Goal: Information Seeking & Learning: Learn about a topic

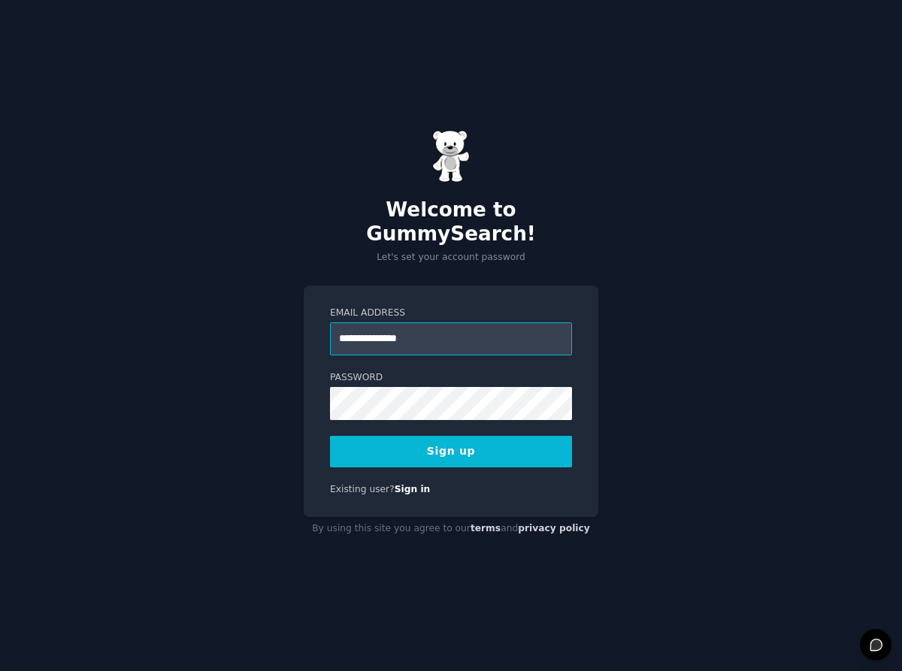
drag, startPoint x: 406, startPoint y: 327, endPoint x: 529, endPoint y: 350, distance: 125.4
click at [412, 327] on input "**********" at bounding box center [451, 338] width 242 height 33
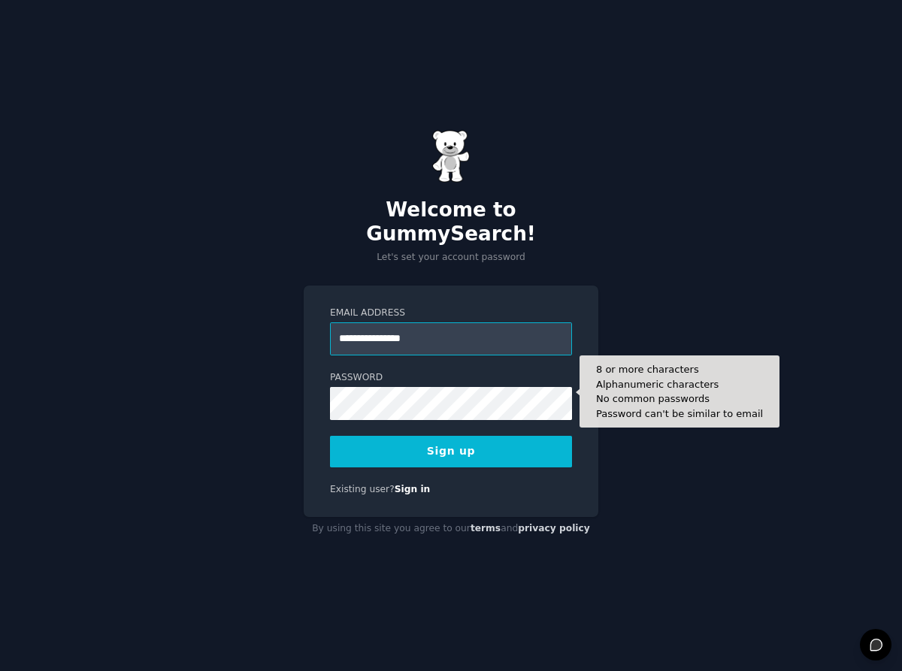
type input "**********"
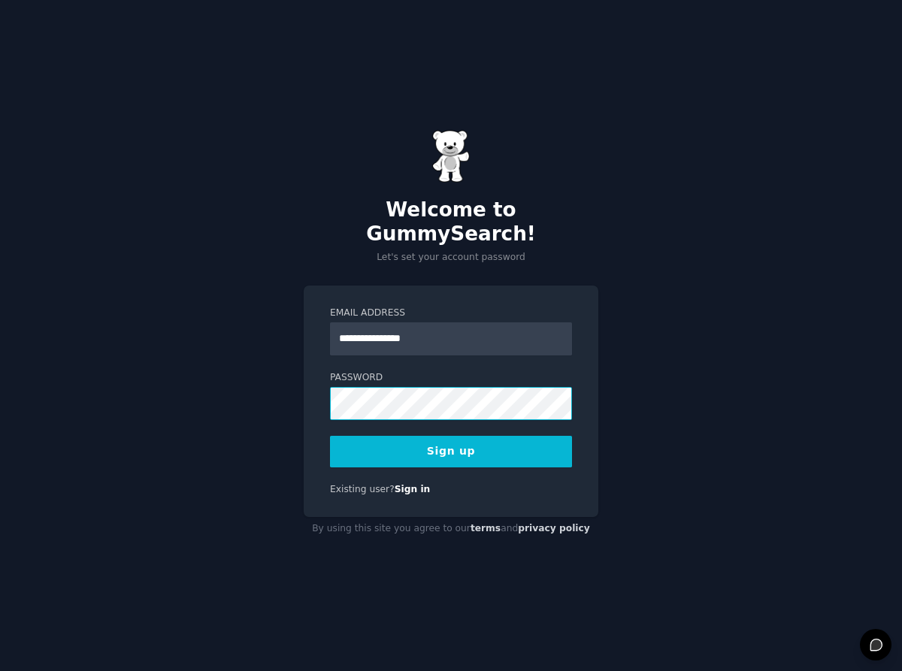
click at [330, 436] on button "Sign up" at bounding box center [451, 452] width 242 height 32
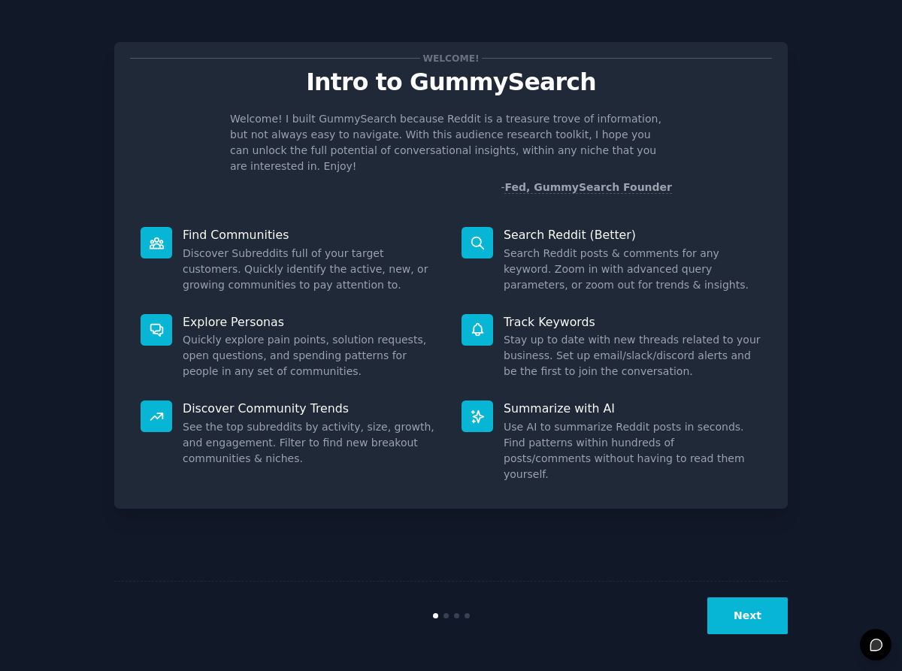
click at [762, 612] on button "Next" at bounding box center [747, 615] width 80 height 37
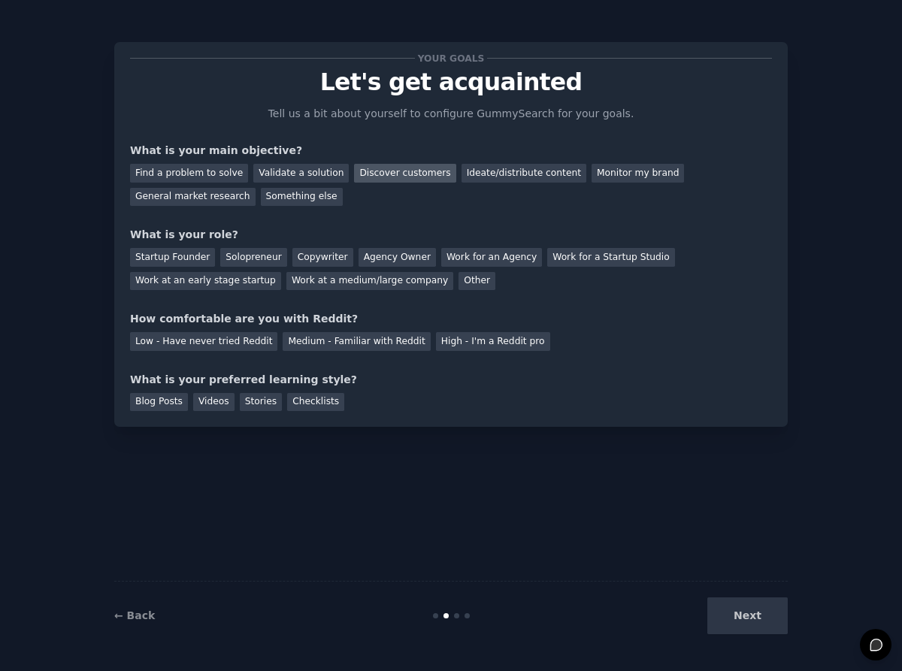
click at [396, 175] on div "Discover customers" at bounding box center [404, 173] width 101 height 19
click at [192, 286] on div "Work at an early stage startup" at bounding box center [205, 281] width 151 height 19
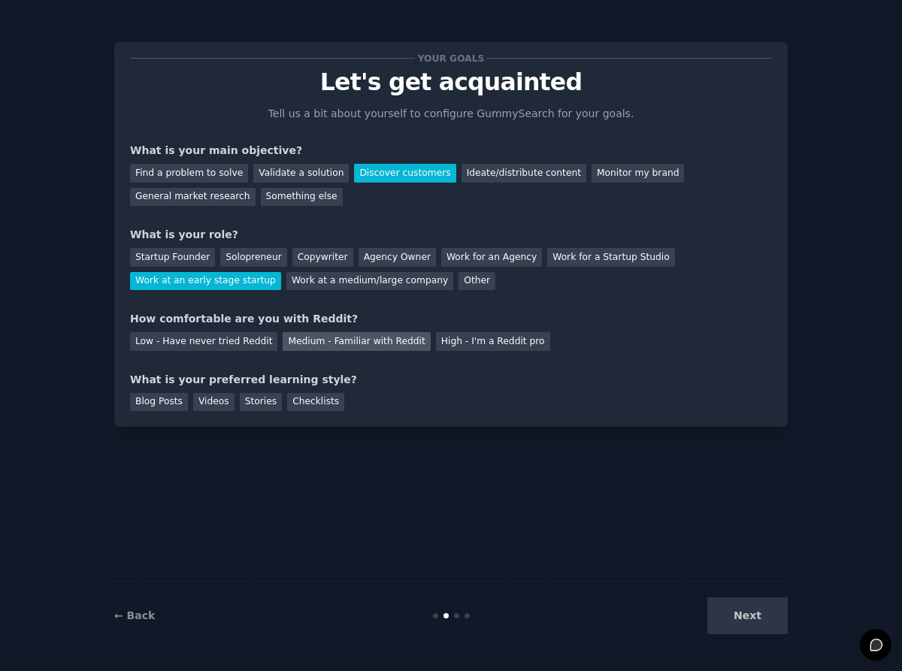
click at [283, 340] on div "Medium - Familiar with Reddit" at bounding box center [356, 341] width 147 height 19
click at [301, 398] on div "Checklists" at bounding box center [315, 402] width 57 height 19
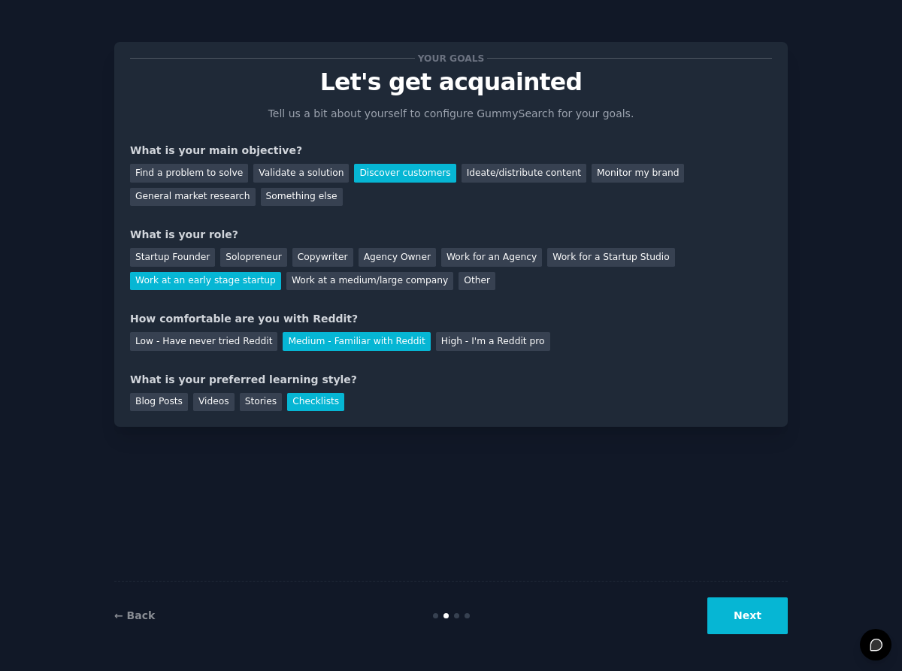
click at [789, 615] on div "Your goals Let's get acquainted Tell us a bit about yourself to configure Gummy…" at bounding box center [451, 335] width 860 height 629
click at [270, 403] on div "Stories" at bounding box center [261, 402] width 42 height 19
click at [738, 624] on button "Next" at bounding box center [747, 615] width 80 height 37
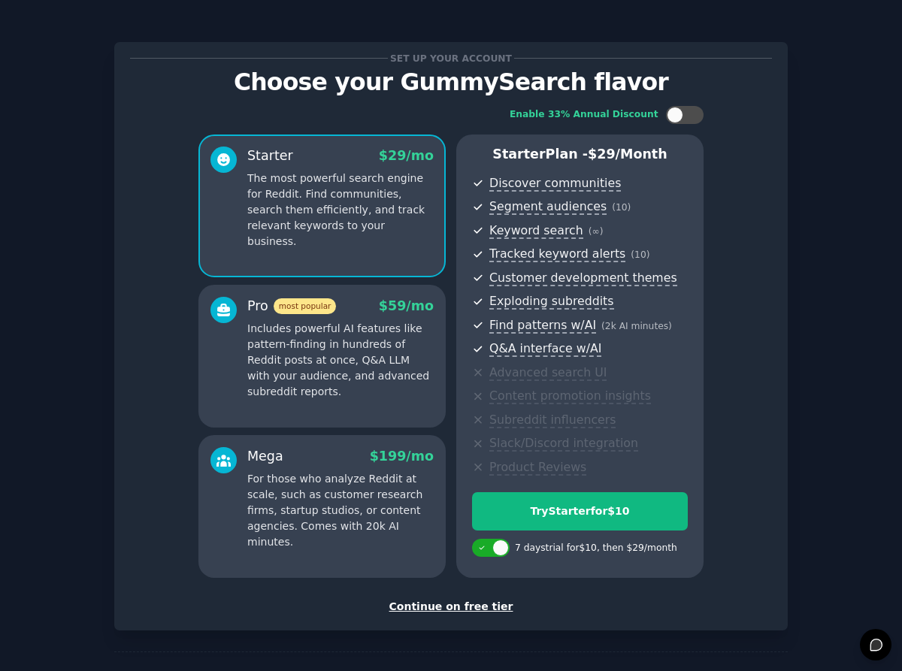
click at [473, 606] on div "Continue on free tier" at bounding box center [451, 607] width 642 height 16
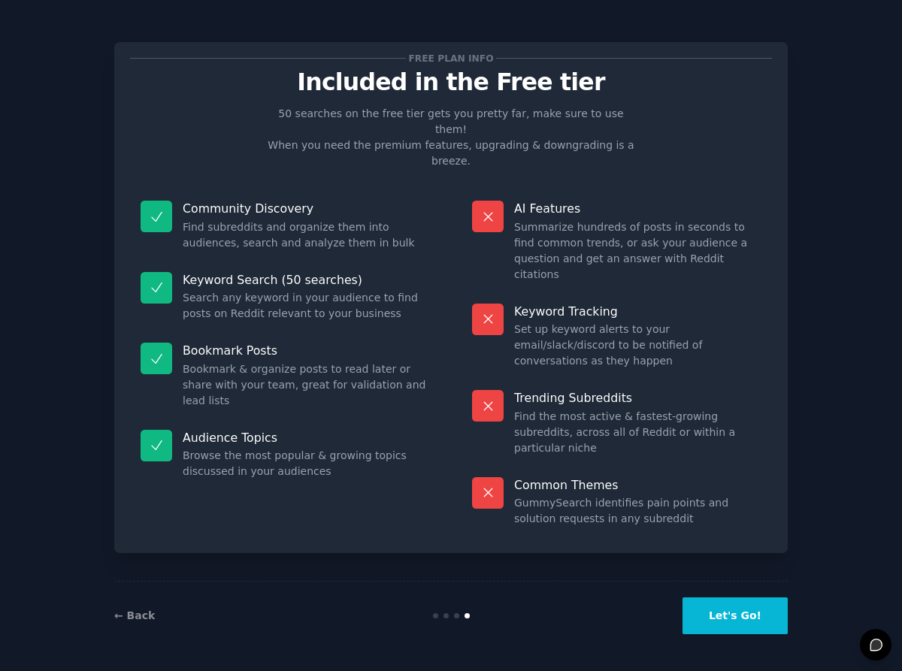
click at [704, 611] on button "Let's Go!" at bounding box center [734, 615] width 105 height 37
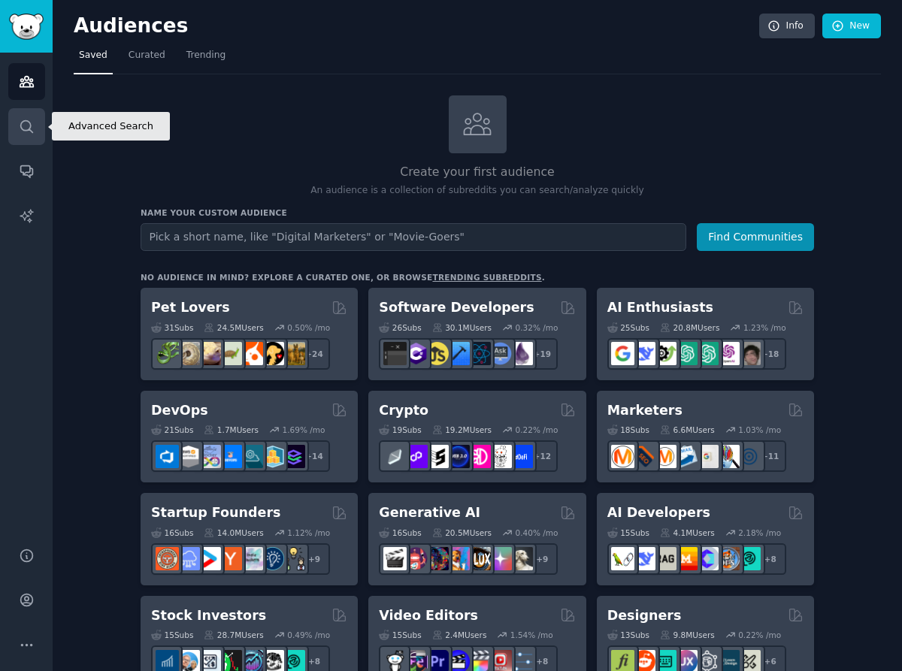
click at [30, 137] on link "Search" at bounding box center [26, 126] width 37 height 37
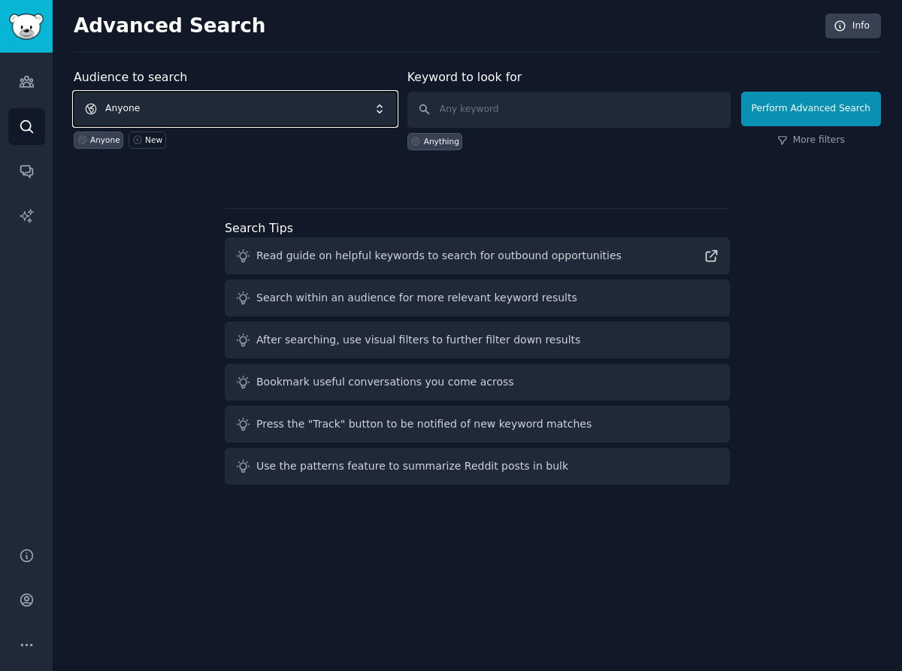
click at [138, 98] on span "Anyone" at bounding box center [235, 109] width 323 height 35
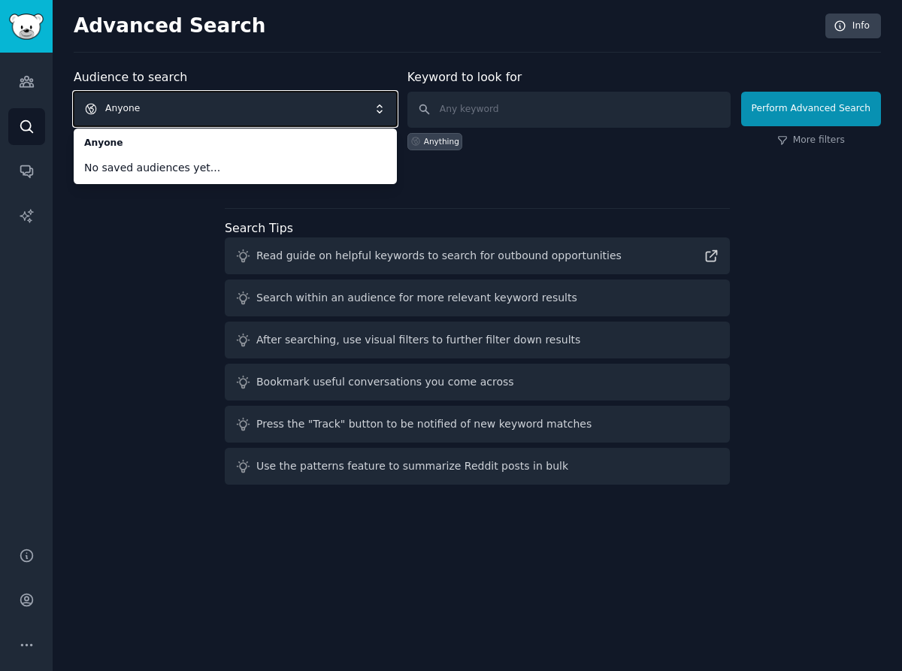
click at [202, 108] on span "Anyone" at bounding box center [235, 109] width 323 height 35
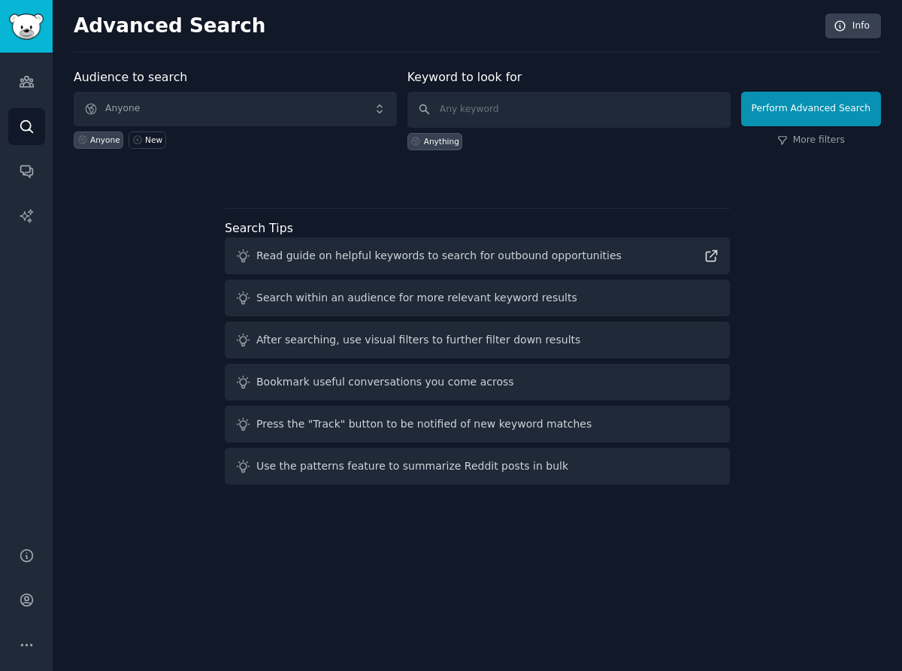
click at [115, 146] on div "Anyone" at bounding box center [99, 139] width 50 height 17
click at [151, 135] on div "New" at bounding box center [153, 139] width 17 height 11
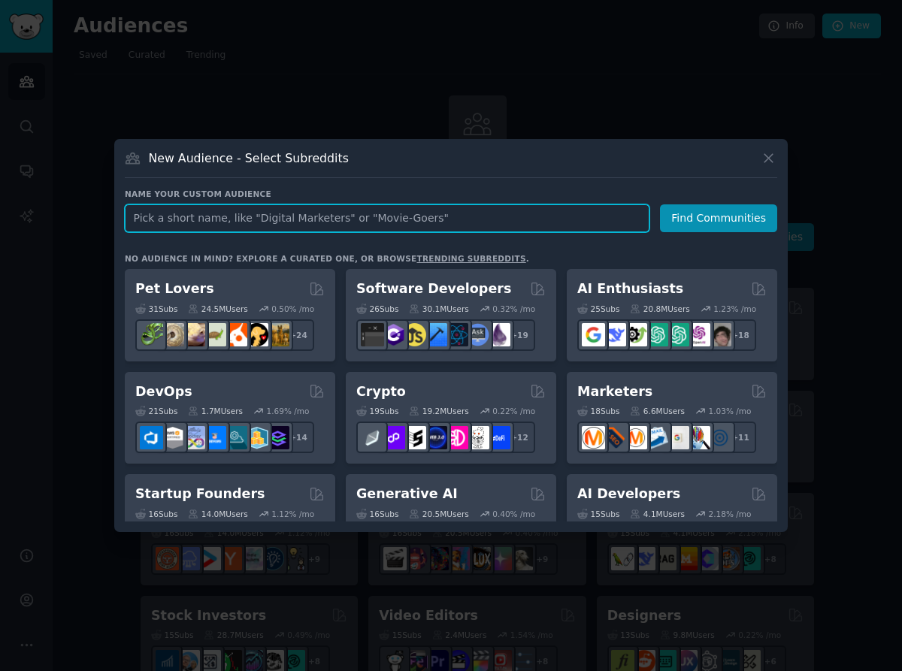
click at [207, 206] on input "text" at bounding box center [387, 218] width 524 height 28
type input "small business owners"
click button "Find Communities" at bounding box center [718, 218] width 117 height 28
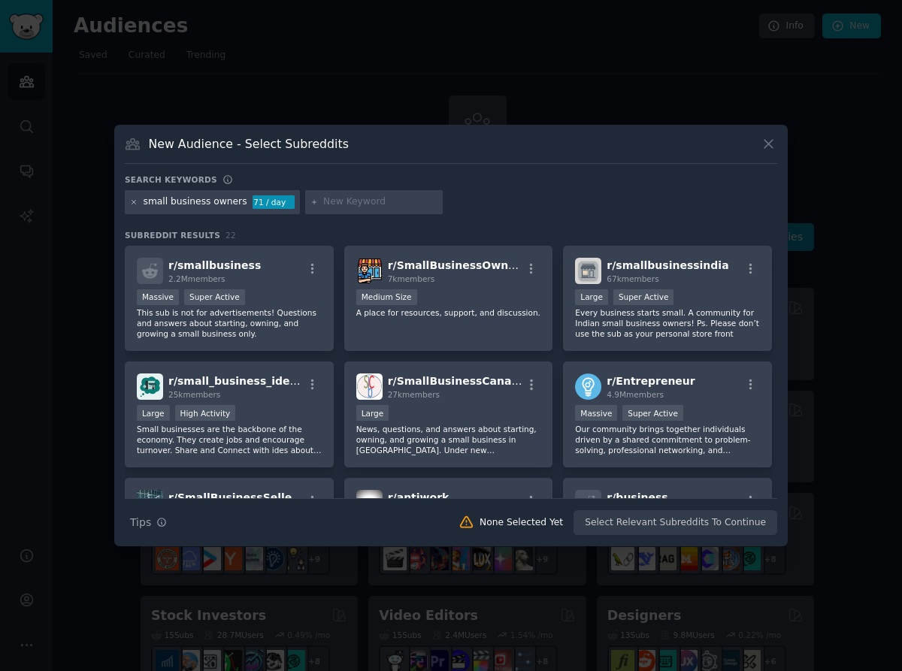
click at [137, 204] on icon at bounding box center [134, 202] width 8 height 8
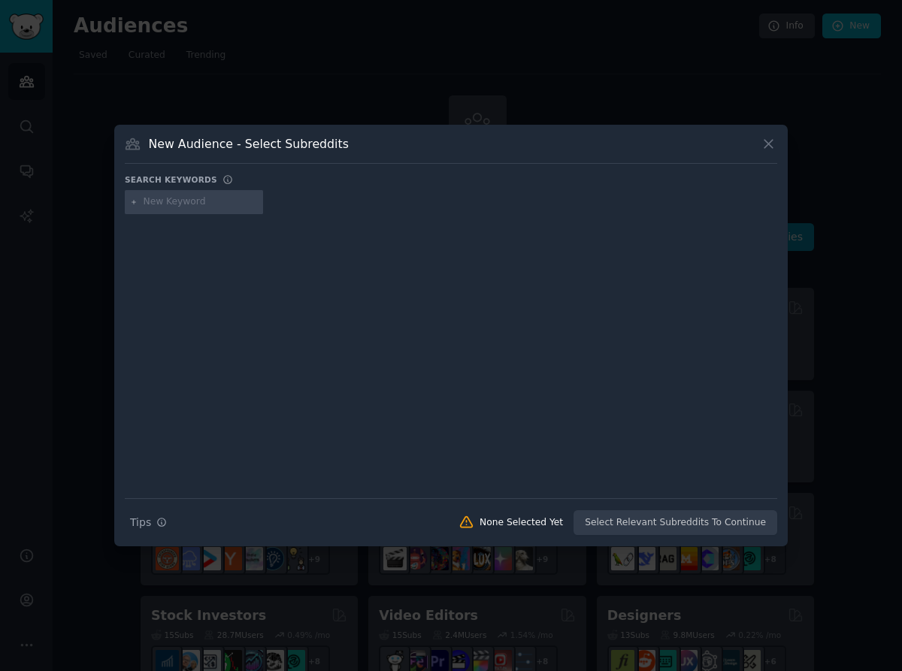
click at [183, 200] on input "text" at bounding box center [201, 202] width 114 height 14
type input "paving business owners"
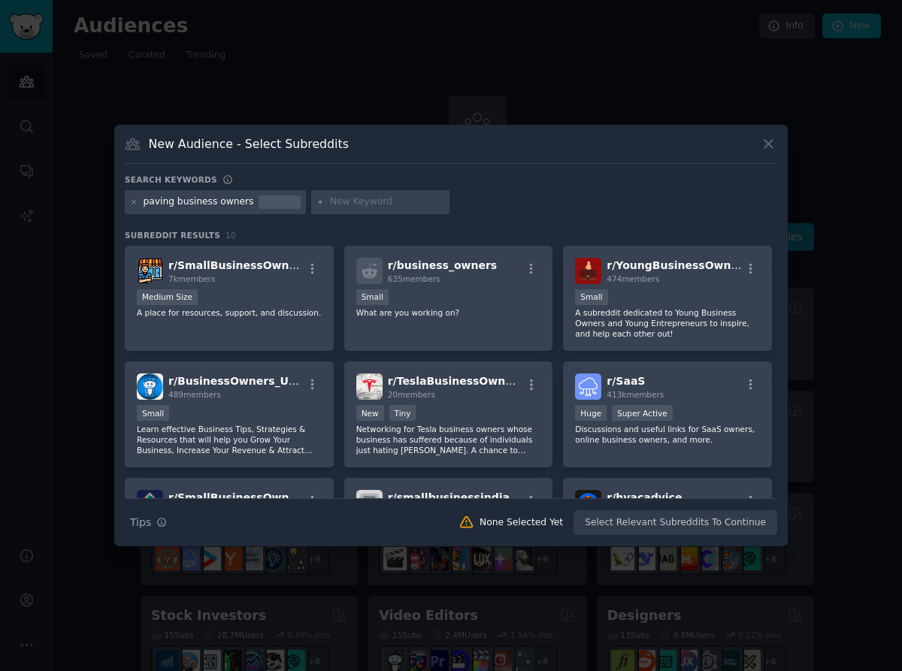
drag, startPoint x: 153, startPoint y: 216, endPoint x: 154, endPoint y: 209, distance: 7.6
click at [154, 209] on div "paving business owners" at bounding box center [451, 204] width 652 height 29
click at [156, 203] on div "paving business owners" at bounding box center [199, 202] width 110 height 14
click at [160, 208] on div "paving business owners" at bounding box center [199, 202] width 110 height 14
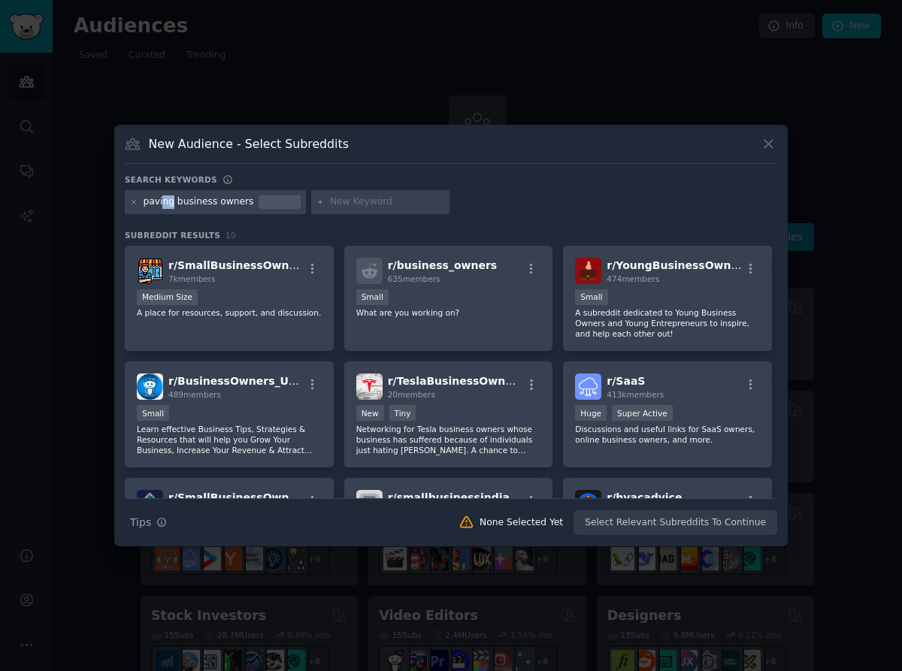
click at [162, 202] on div "paving business owners" at bounding box center [199, 202] width 110 height 14
drag, startPoint x: 213, startPoint y: 219, endPoint x: 159, endPoint y: 203, distance: 56.4
click at [208, 219] on div "Search keywords Try a 2-4 keywords your audience might mention paving business …" at bounding box center [451, 354] width 652 height 361
click at [138, 202] on div "paving business owners" at bounding box center [215, 202] width 181 height 24
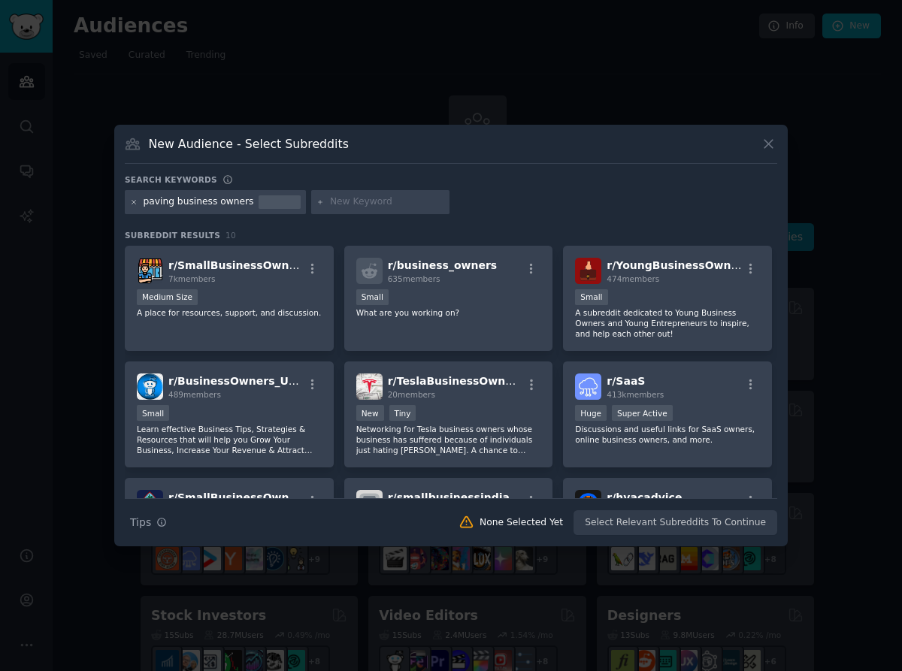
click at [134, 202] on icon at bounding box center [134, 202] width 4 height 4
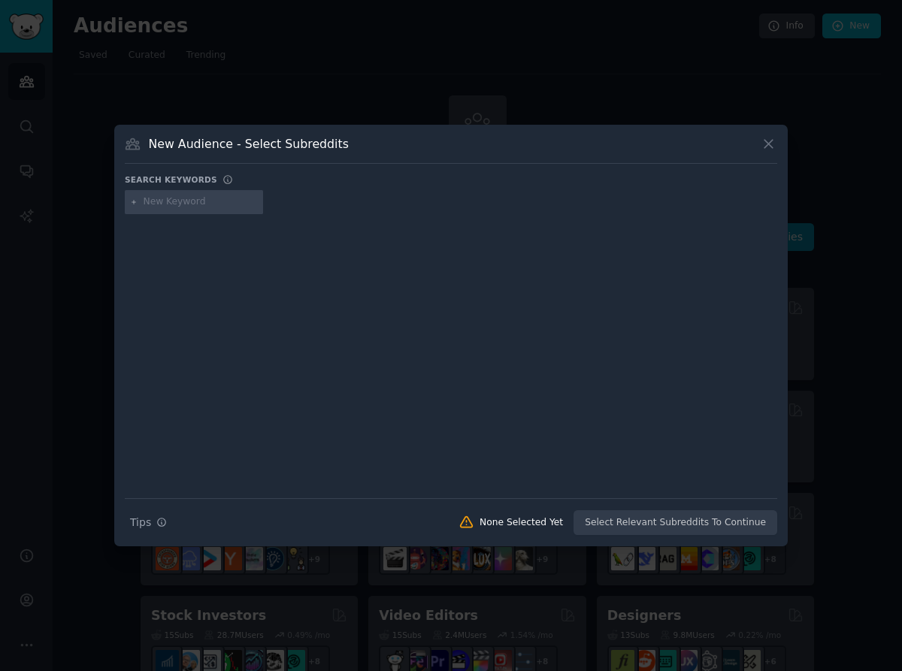
click at [175, 203] on input "text" at bounding box center [201, 202] width 114 height 14
type input "blue collar business owners"
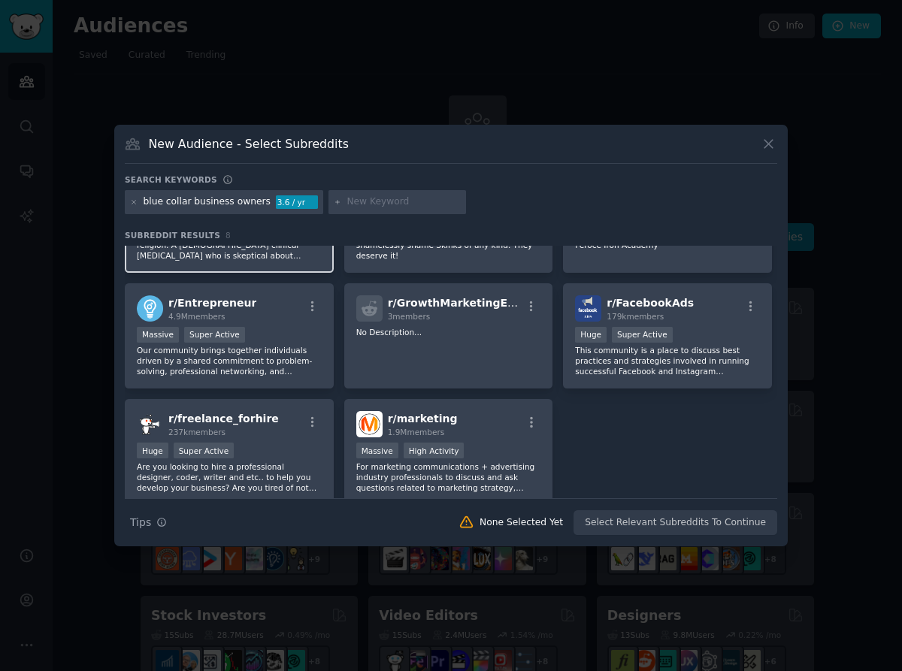
scroll to position [119, 0]
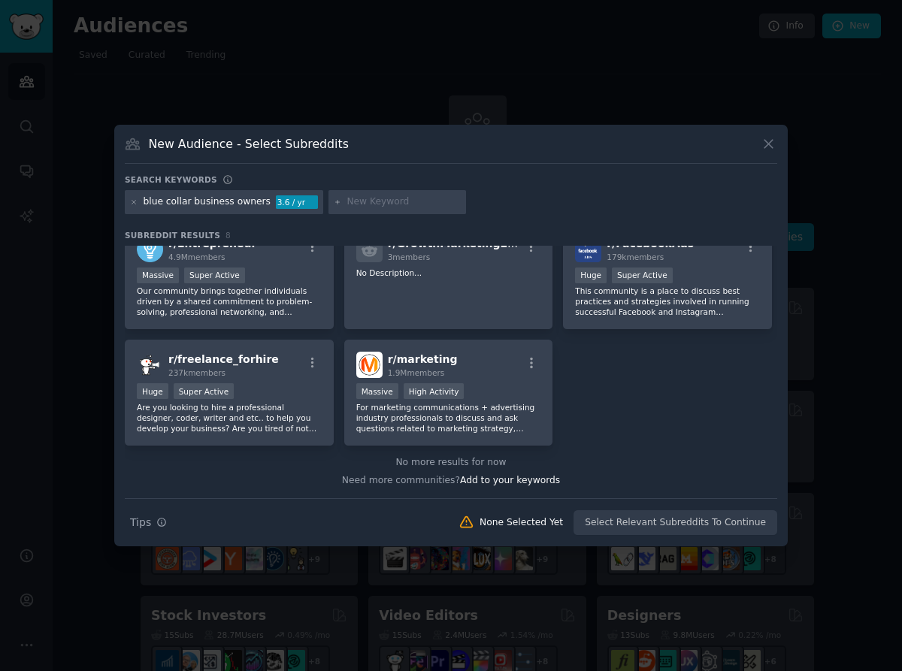
click at [134, 207] on div at bounding box center [134, 202] width 8 height 14
click at [134, 202] on icon at bounding box center [134, 202] width 4 height 4
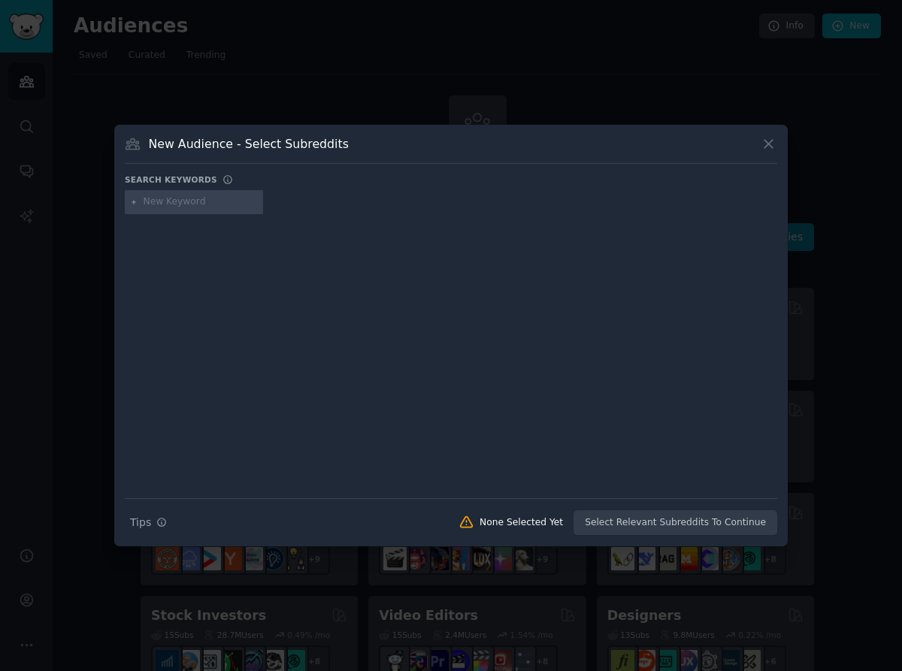
click at [147, 203] on input "text" at bounding box center [201, 202] width 114 height 14
type input "selling business"
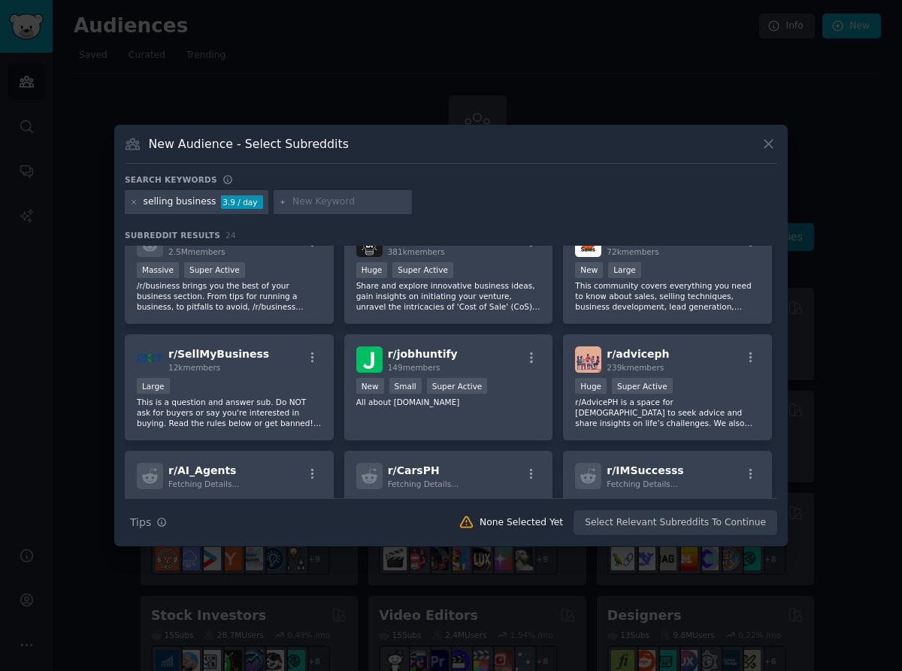
scroll to position [321, 0]
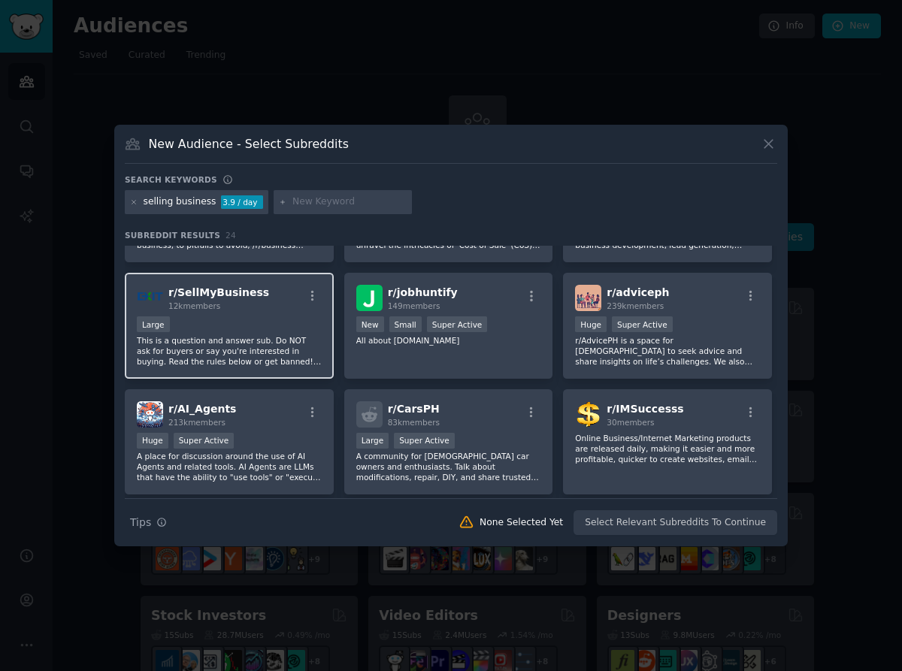
click at [312, 326] on div "Large" at bounding box center [229, 325] width 185 height 19
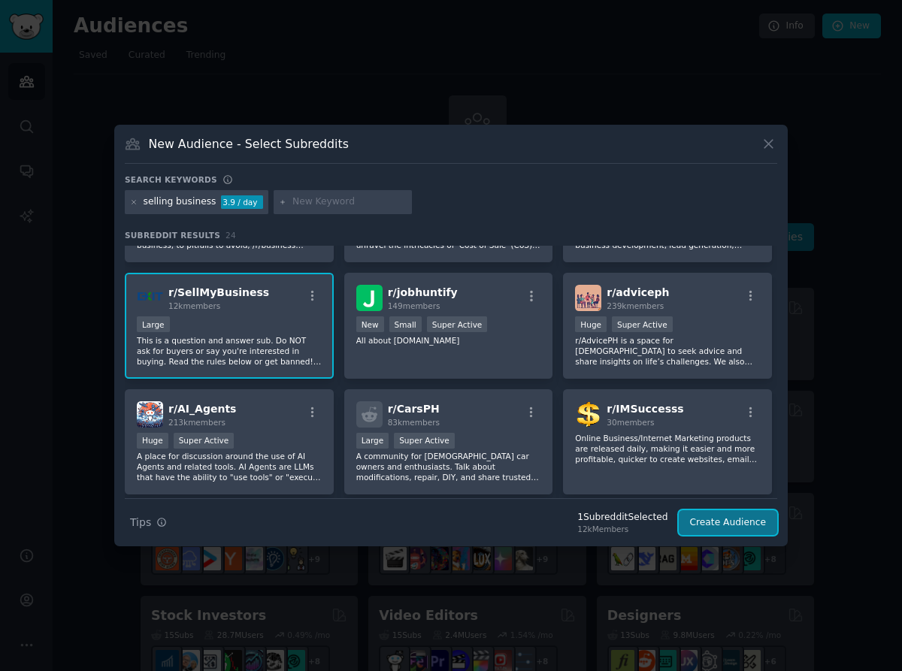
click at [761, 521] on button "Create Audience" at bounding box center [727, 523] width 99 height 26
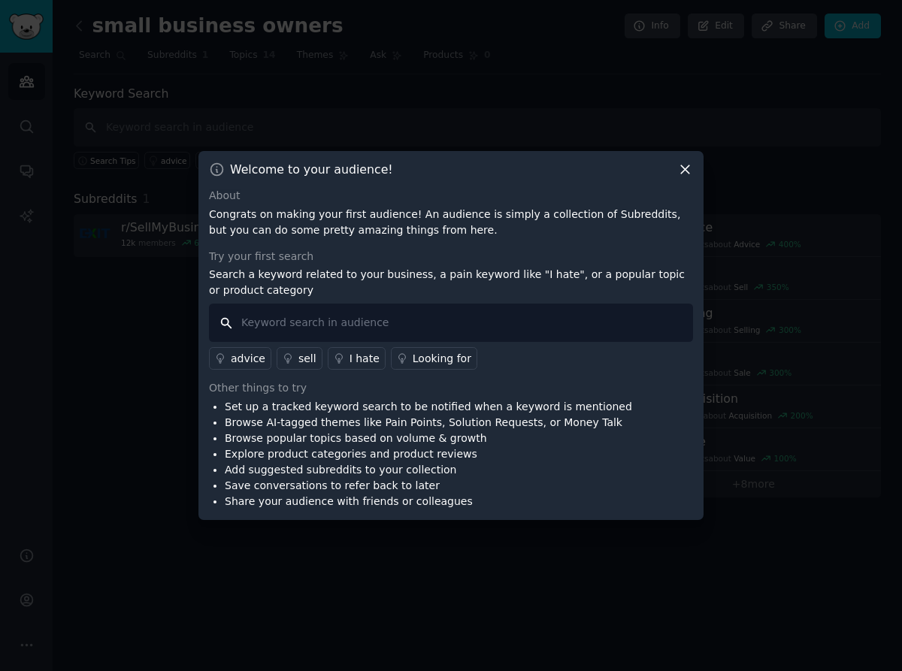
click at [367, 326] on input "text" at bounding box center [451, 323] width 484 height 38
type input "advisor"
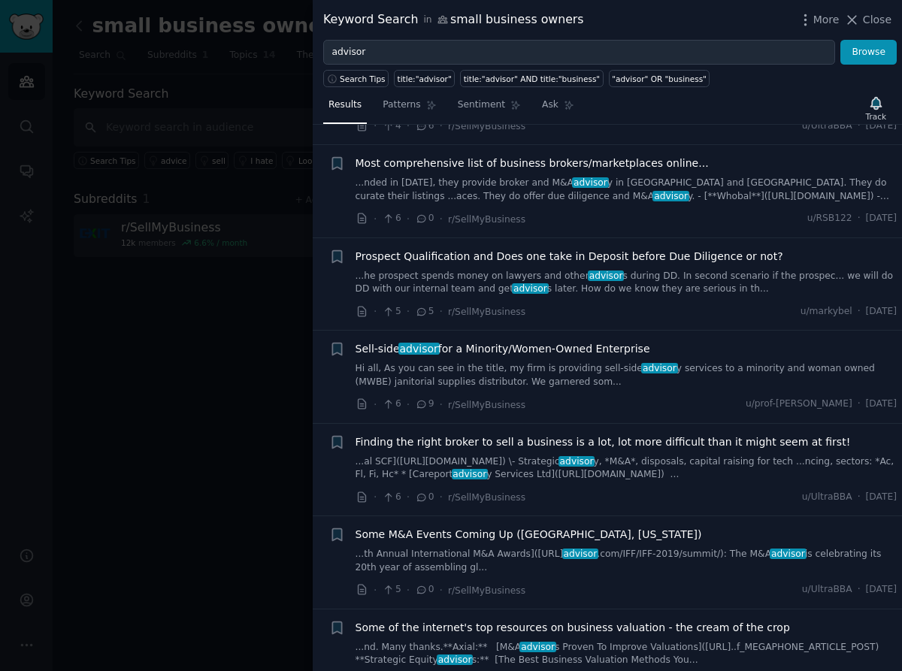
scroll to position [1055, 0]
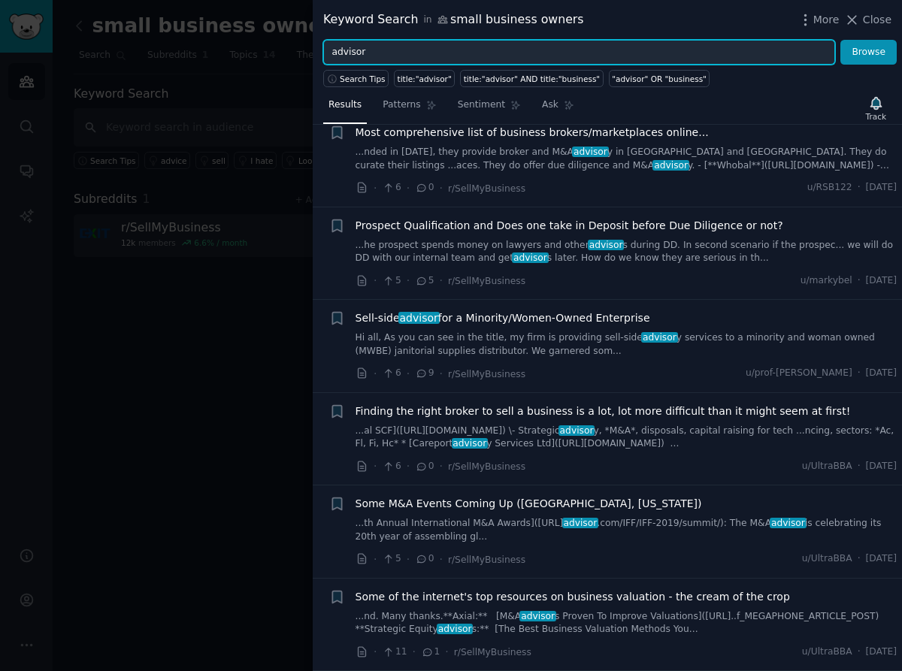
click at [409, 50] on input "advisor" at bounding box center [579, 53] width 512 height 26
type input "valuation"
click at [840, 40] on button "Browse" at bounding box center [868, 53] width 56 height 26
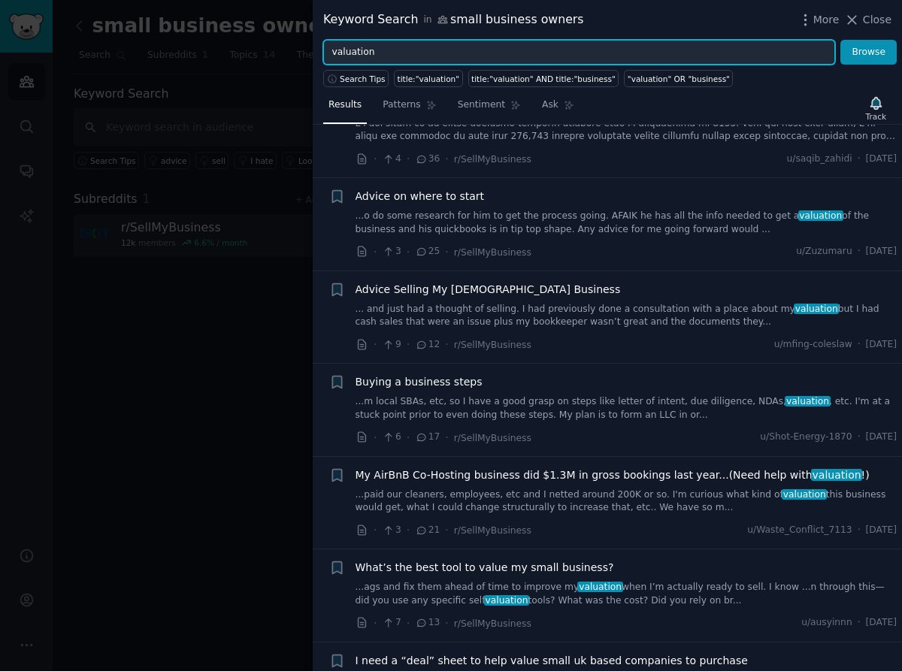
scroll to position [1334, 0]
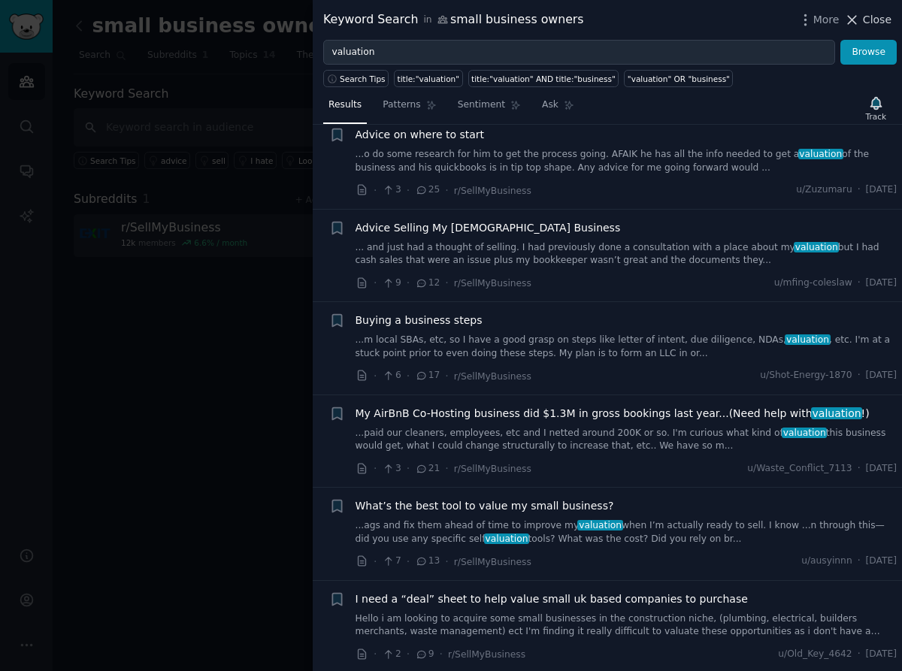
click at [864, 25] on span "Close" at bounding box center [877, 20] width 29 height 16
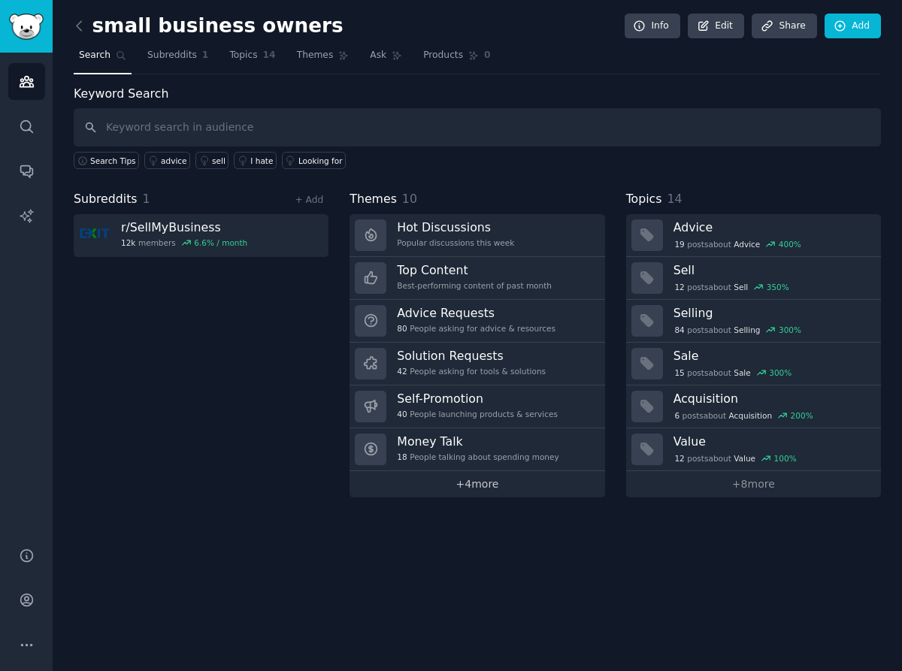
click at [497, 490] on link "+ 4 more" at bounding box center [476, 484] width 255 height 26
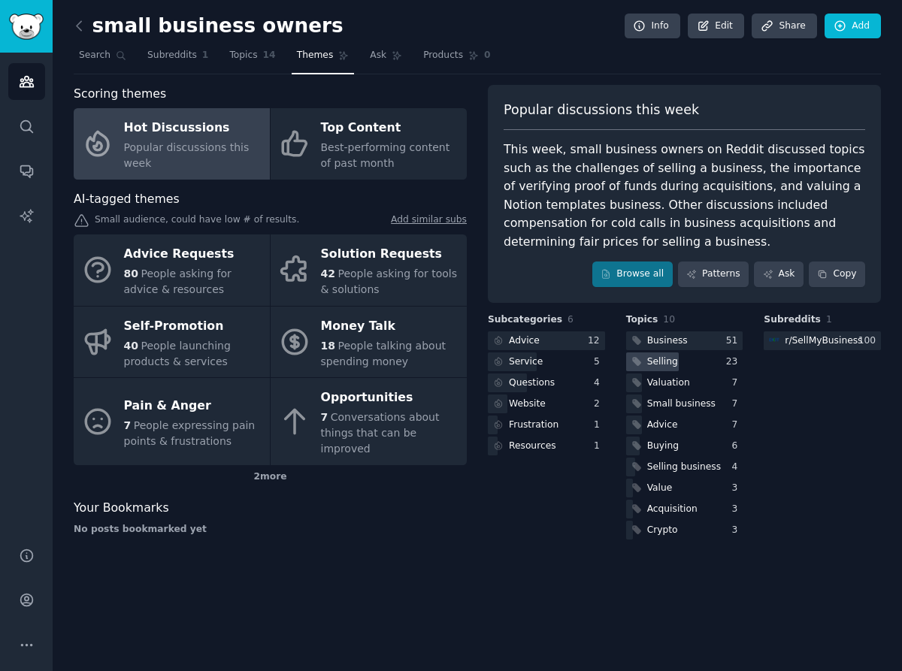
click at [678, 365] on div "Selling" at bounding box center [684, 361] width 117 height 19
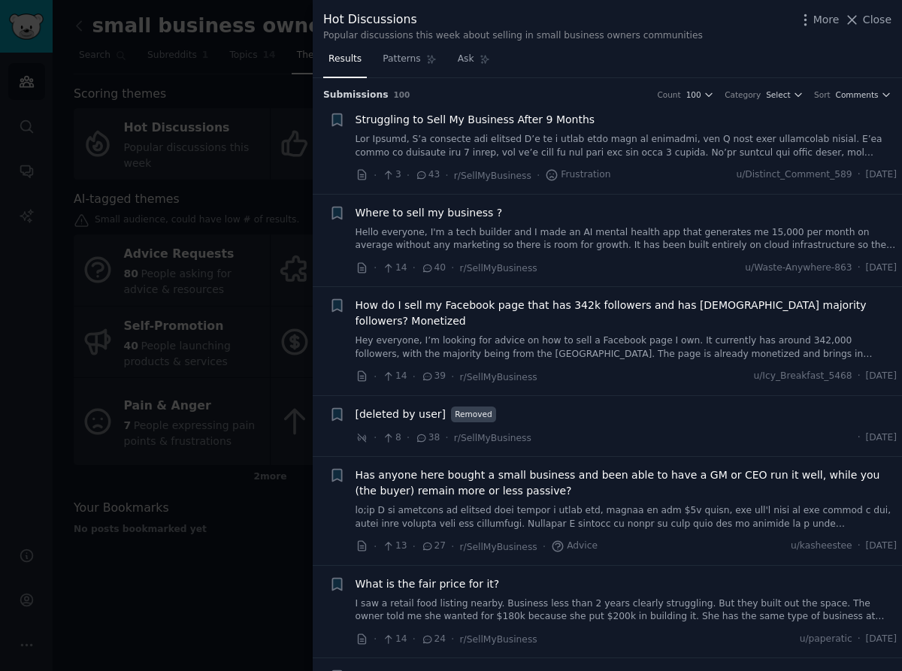
click at [587, 147] on link at bounding box center [626, 146] width 542 height 26
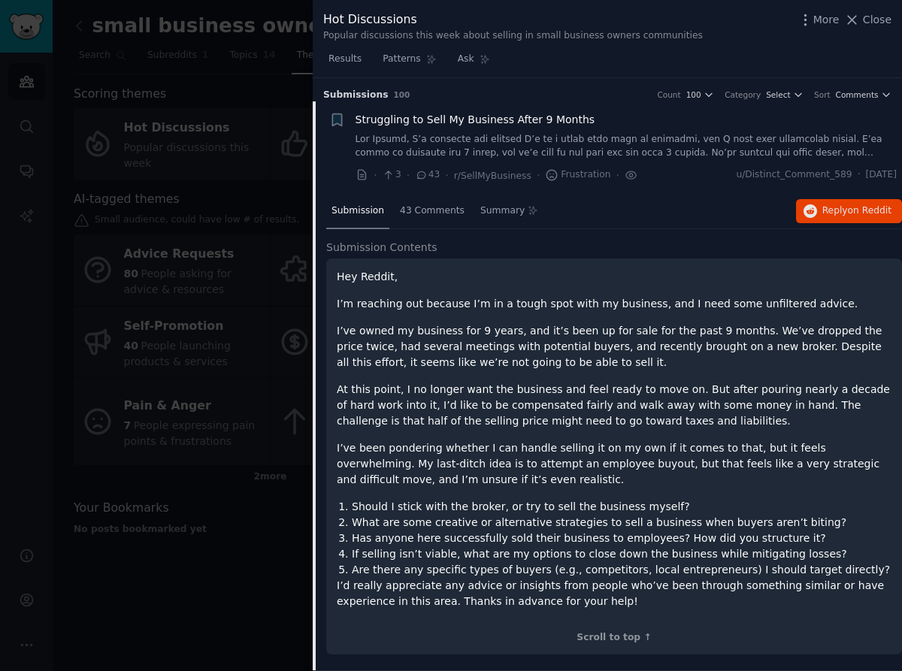
scroll to position [23, 0]
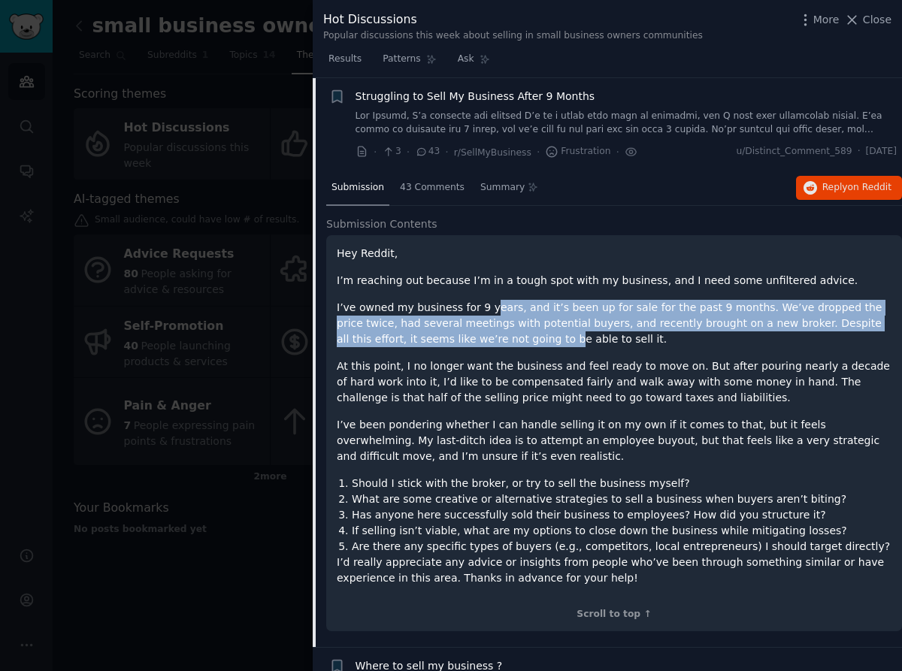
drag, startPoint x: 484, startPoint y: 307, endPoint x: 489, endPoint y: 341, distance: 34.2
click at [489, 341] on p "I’ve owned my business for 9 years, and it’s been up for sale for the past 9 mo…" at bounding box center [614, 323] width 555 height 47
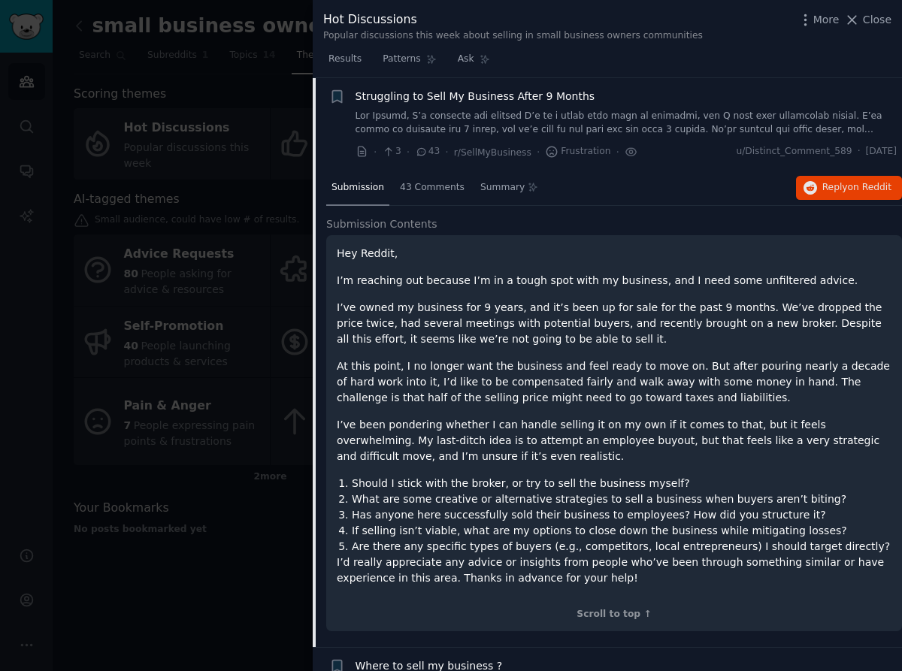
click at [489, 353] on div "Hey Reddit, I’m reaching out because I’m in a tough spot with my business, and …" at bounding box center [614, 416] width 555 height 340
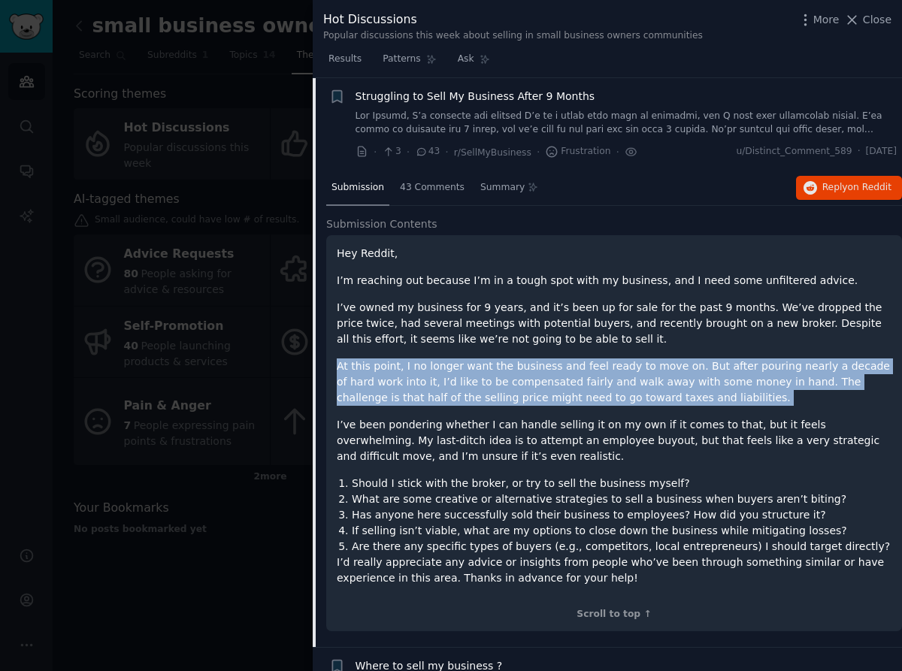
click at [489, 353] on div "Hey Reddit, I’m reaching out because I’m in a tough spot with my business, and …" at bounding box center [614, 416] width 555 height 340
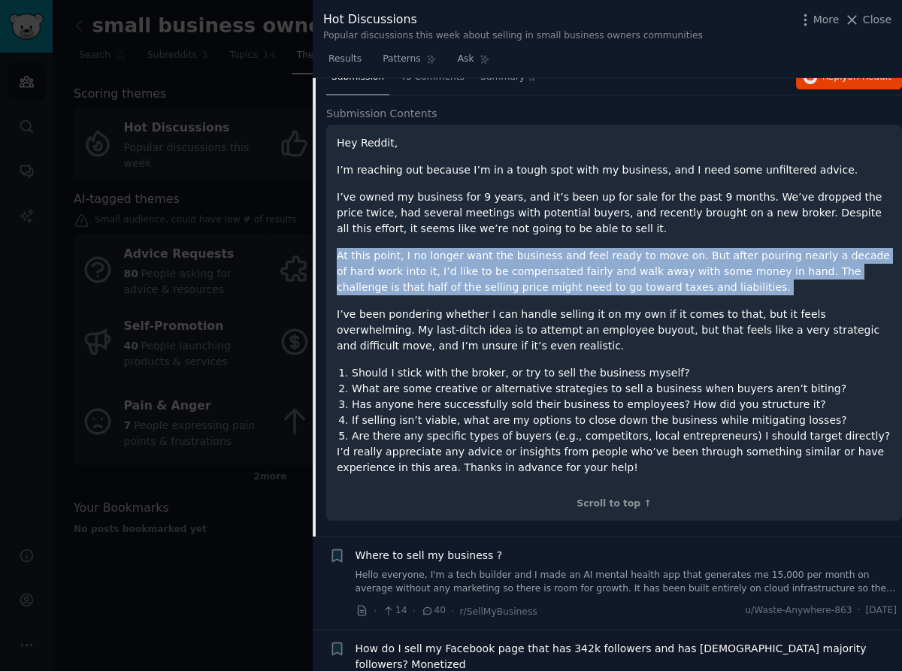
scroll to position [158, 0]
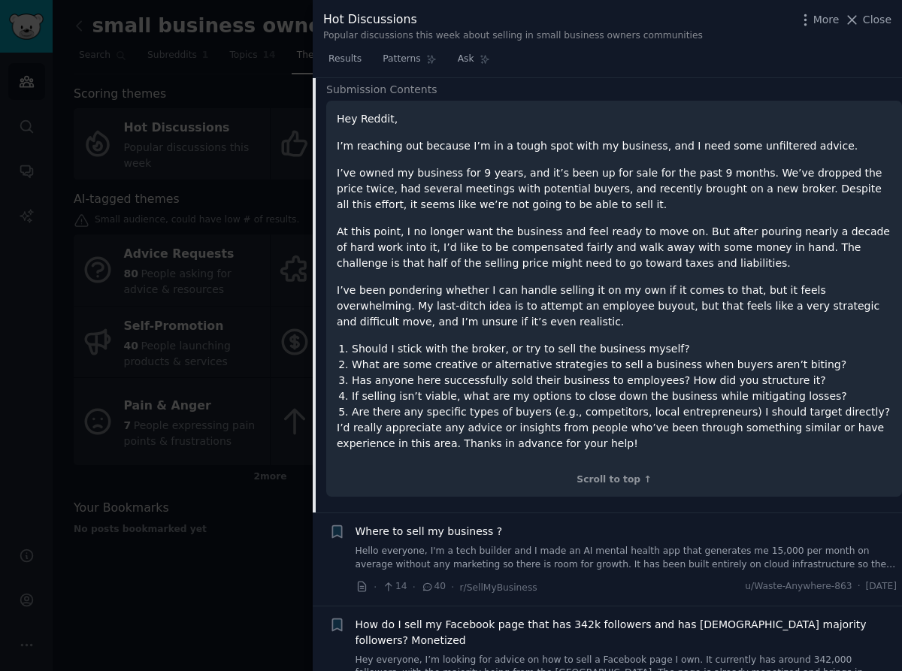
click at [590, 461] on div "Hey Reddit, I’m reaching out because I’m in a tough spot with my business, and …" at bounding box center [614, 292] width 555 height 362
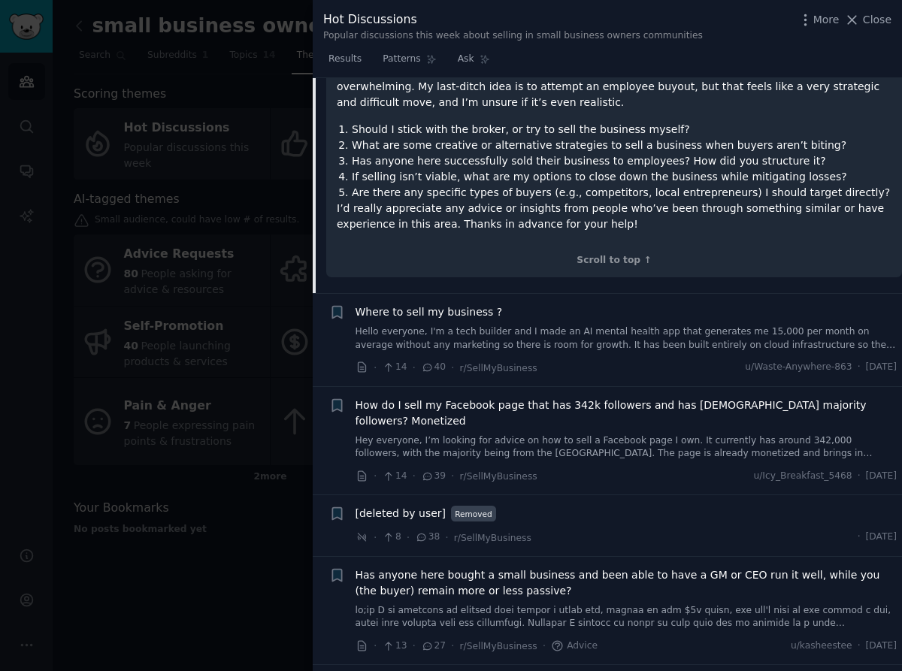
scroll to position [428, 0]
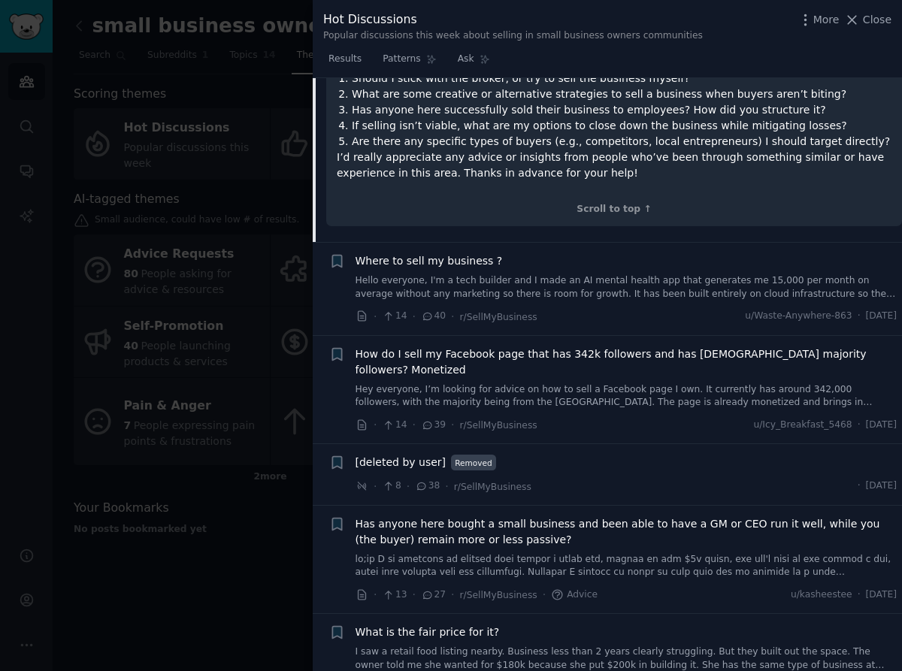
click at [588, 309] on div "· 14 · 40 · r/SellMyBusiness u/Waste-Anywhere-863 · [DATE]" at bounding box center [626, 317] width 542 height 16
click at [585, 296] on link "Hello everyone, I'm a tech builder and I made an AI mental health app that gene…" at bounding box center [626, 287] width 542 height 26
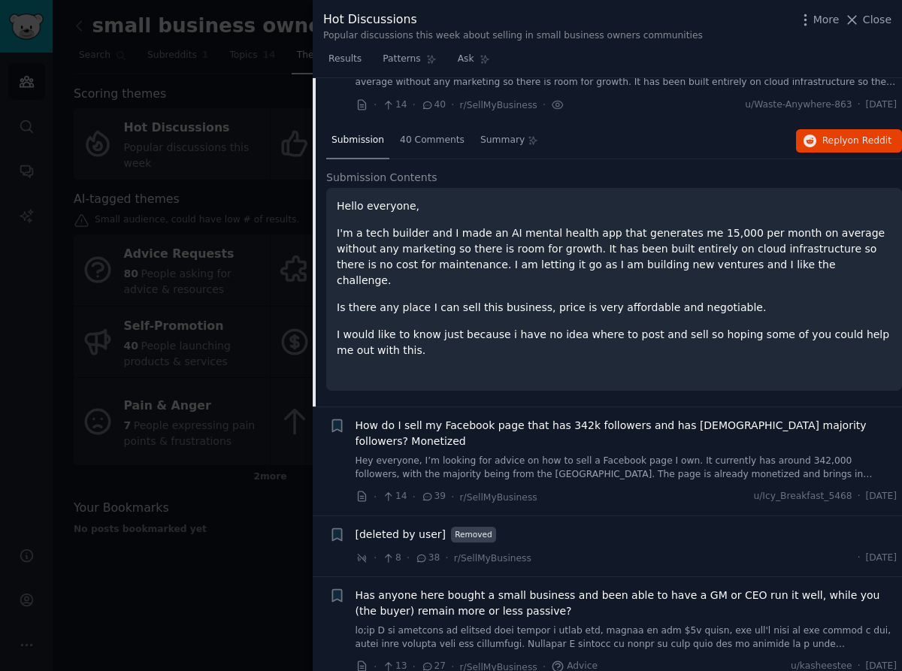
scroll to position [116, 0]
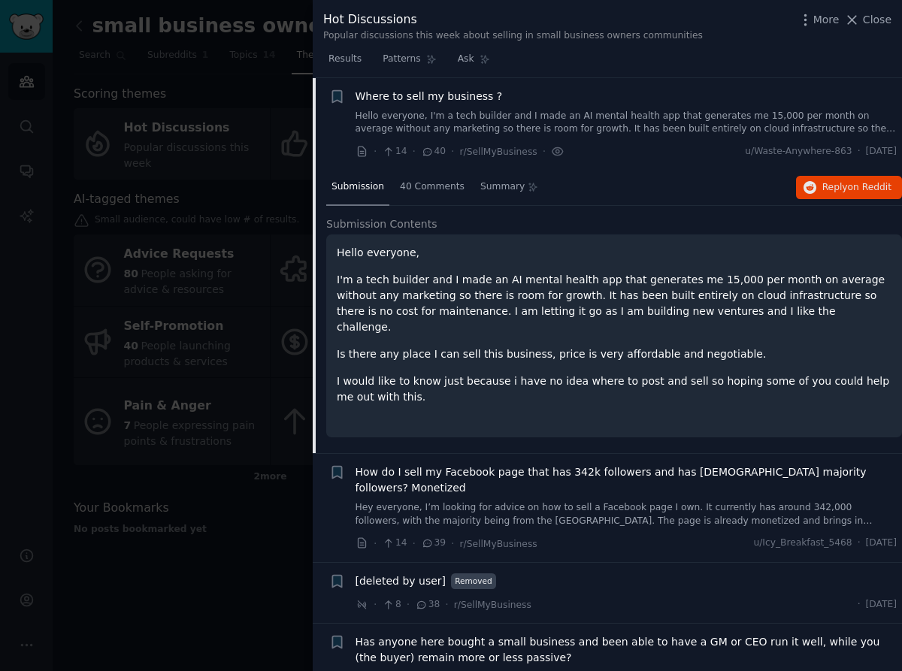
click at [496, 286] on p "I'm a tech builder and I made an AI mental health app that generates me 15,000 …" at bounding box center [614, 303] width 555 height 63
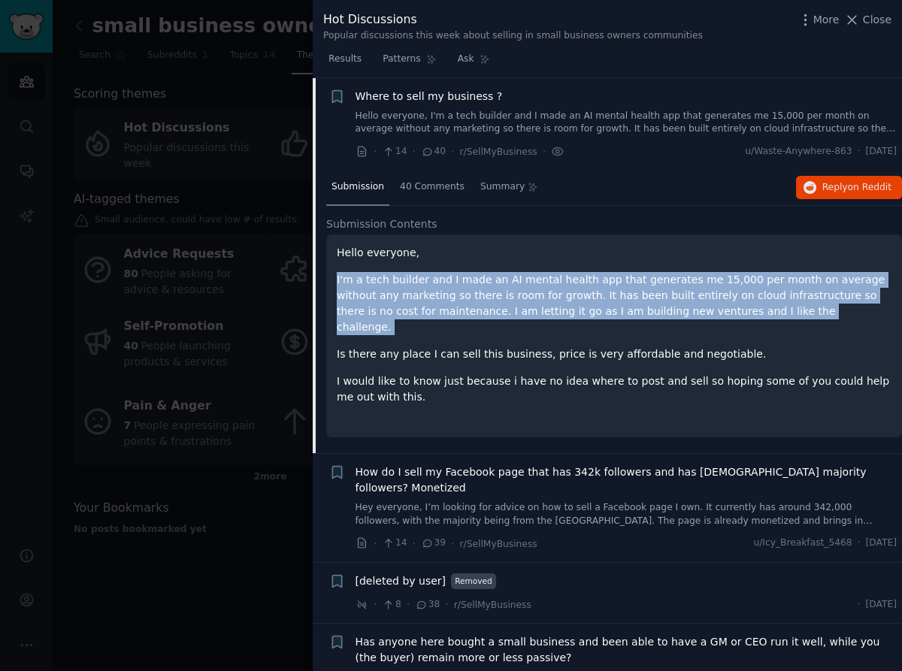
click at [496, 286] on p "I'm a tech builder and I made an AI mental health app that generates me 15,000 …" at bounding box center [614, 303] width 555 height 63
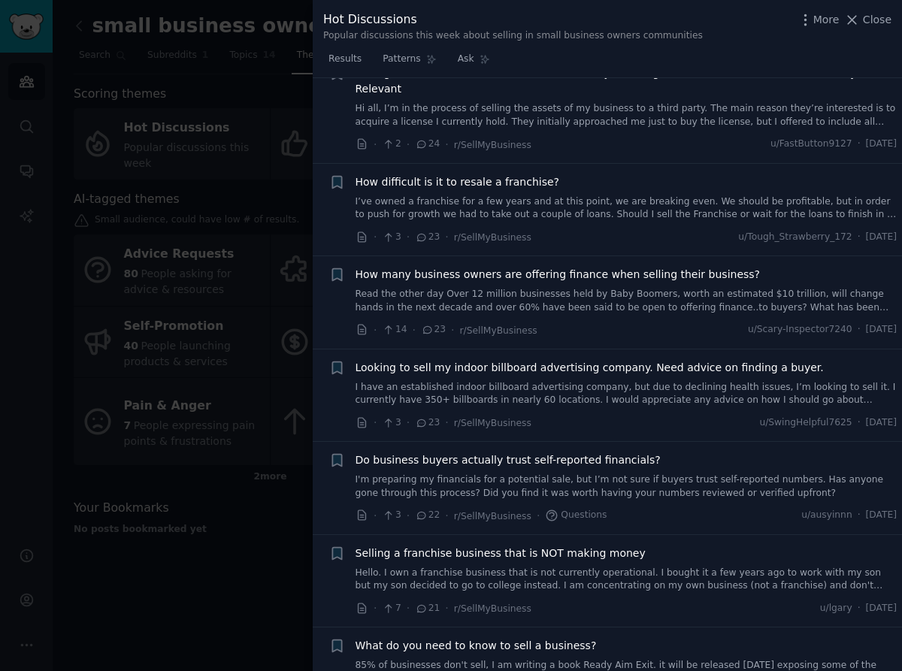
scroll to position [896, 0]
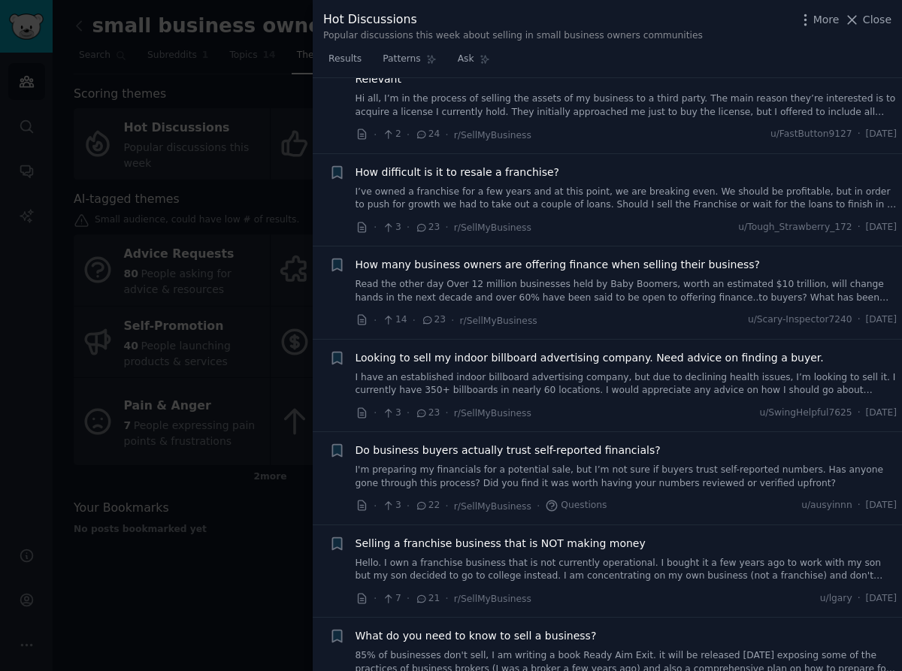
click at [543, 628] on span "What do you need to know to sell a business?" at bounding box center [475, 636] width 241 height 16
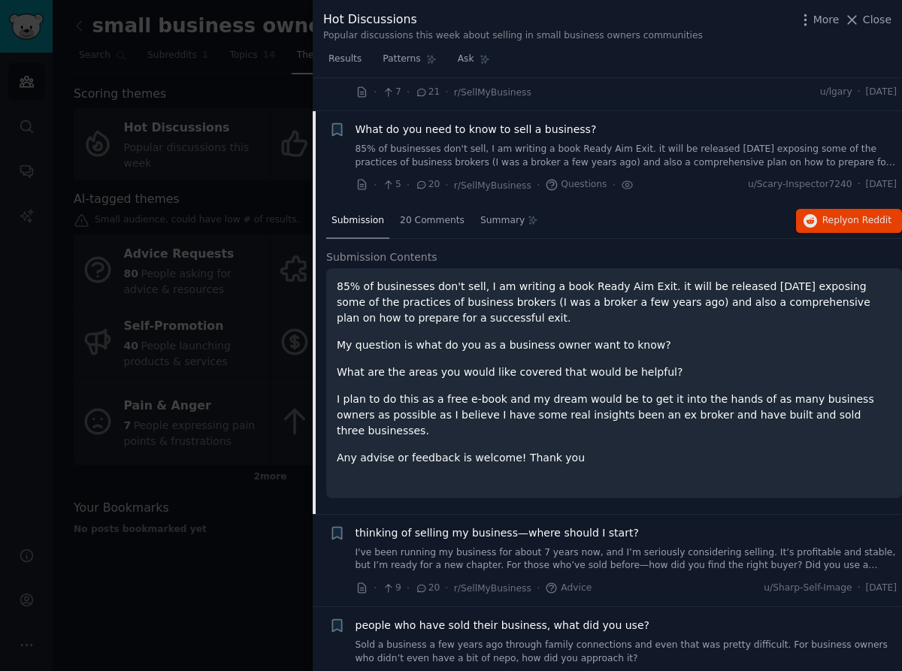
scroll to position [1121, 0]
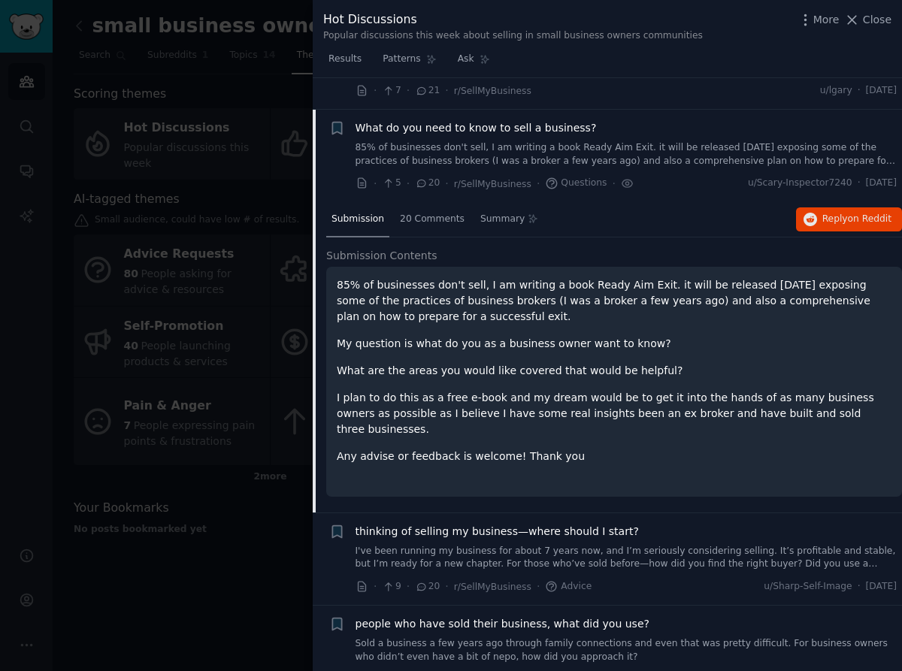
click at [564, 277] on p "85% of businesses don't sell, I am writing a book Ready Aim Exit. it will be re…" at bounding box center [614, 300] width 555 height 47
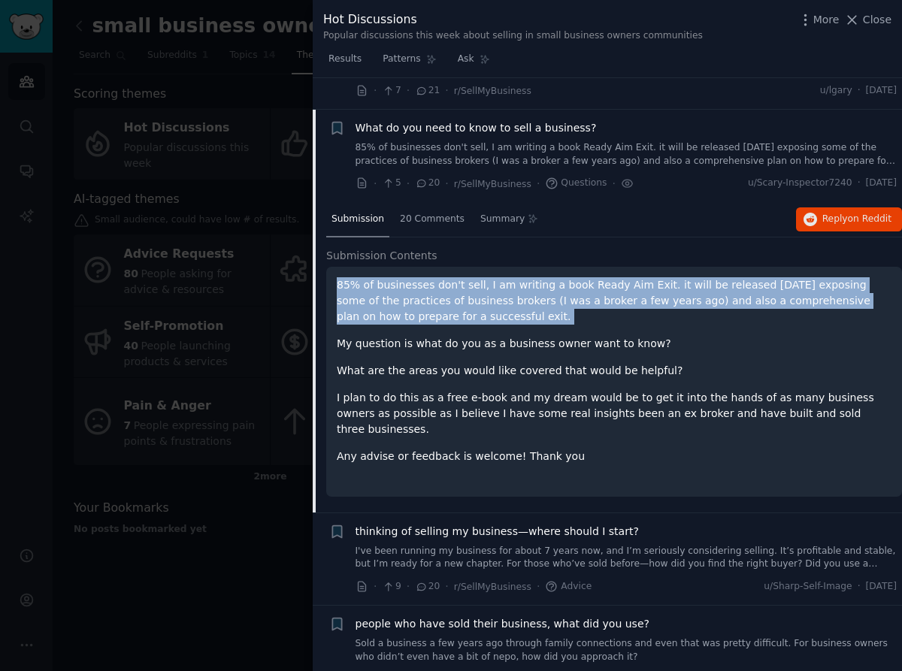
click at [564, 277] on p "85% of businesses don't sell, I am writing a book Ready Aim Exit. it will be re…" at bounding box center [614, 300] width 555 height 47
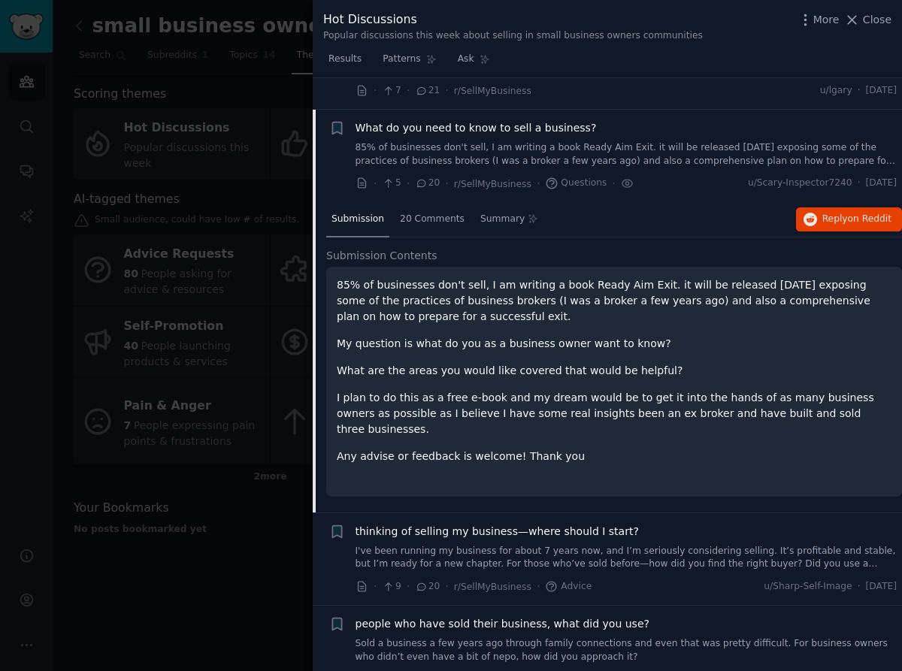
click at [424, 363] on p "What are the areas you would like covered that would be helpful?" at bounding box center [614, 371] width 555 height 16
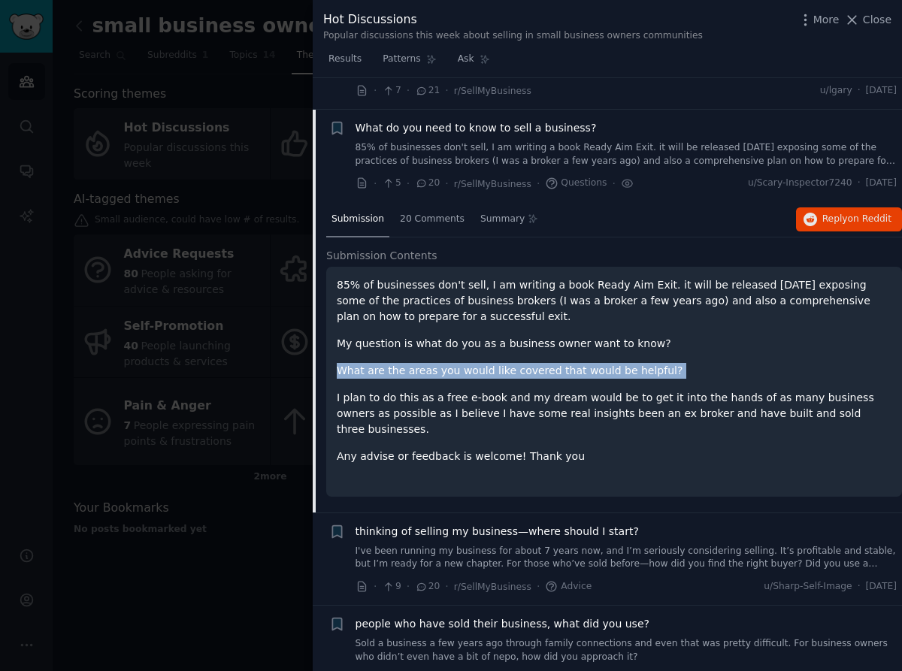
click at [424, 363] on p "What are the areas you would like covered that would be helpful?" at bounding box center [614, 371] width 555 height 16
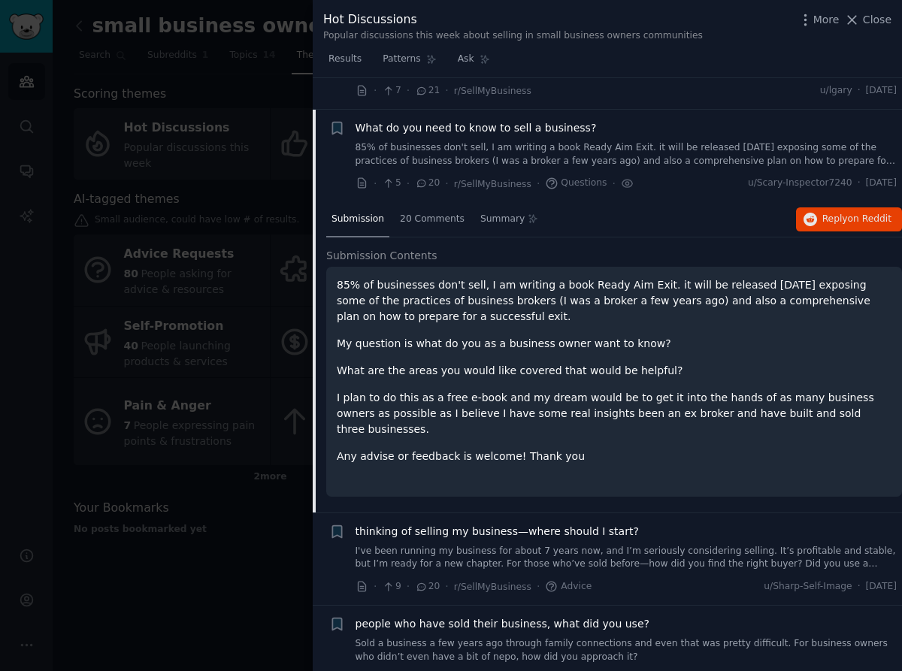
click at [448, 390] on p "I plan to do this as a free e-book and my dream would be to get it into the han…" at bounding box center [614, 413] width 555 height 47
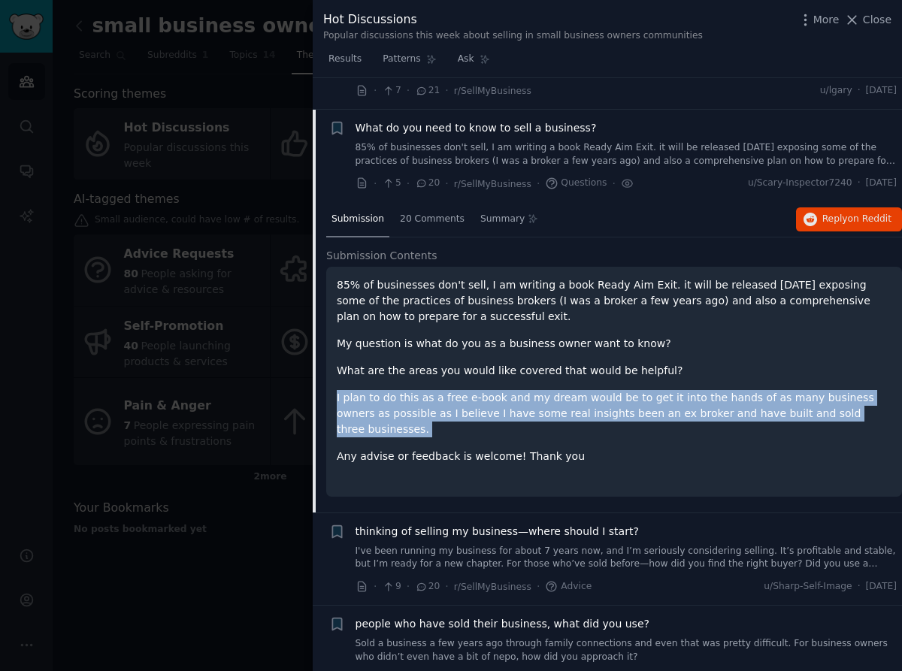
click at [448, 390] on p "I plan to do this as a free e-book and my dream would be to get it into the han…" at bounding box center [614, 413] width 555 height 47
click at [822, 213] on span "Reply on Reddit" at bounding box center [856, 220] width 69 height 14
